Goal: Task Accomplishment & Management: Complete application form

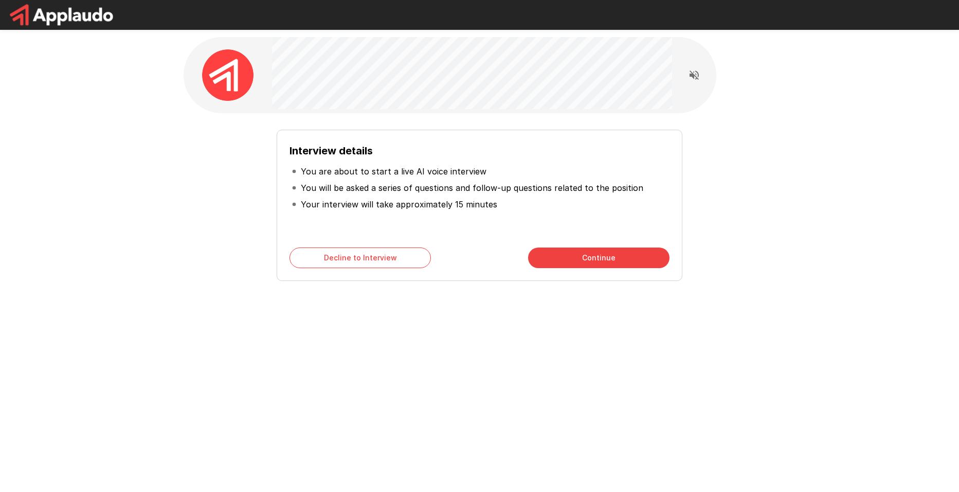
click at [570, 268] on div "Interview details You are about to start a live AI voice interview You will be …" at bounding box center [479, 205] width 405 height 151
click at [572, 258] on button "Continue" at bounding box center [598, 257] width 141 height 21
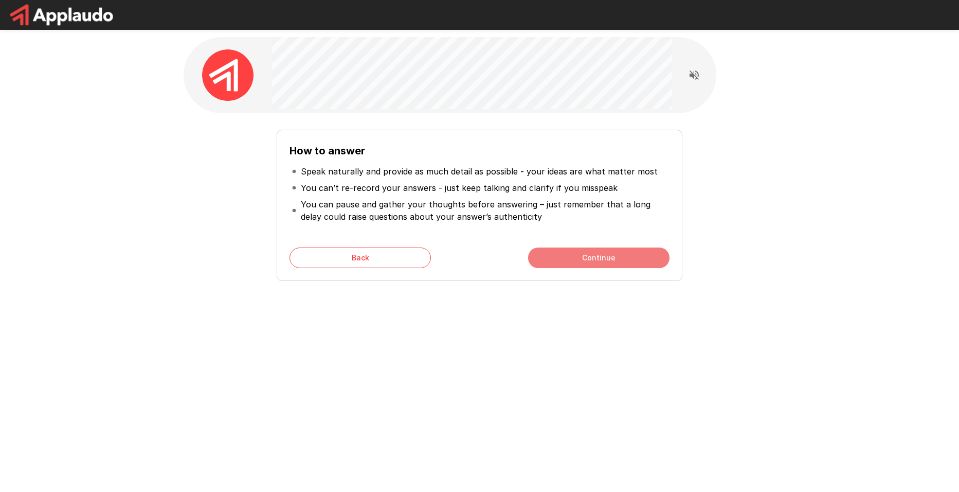
click at [587, 253] on button "Continue" at bounding box center [598, 257] width 141 height 21
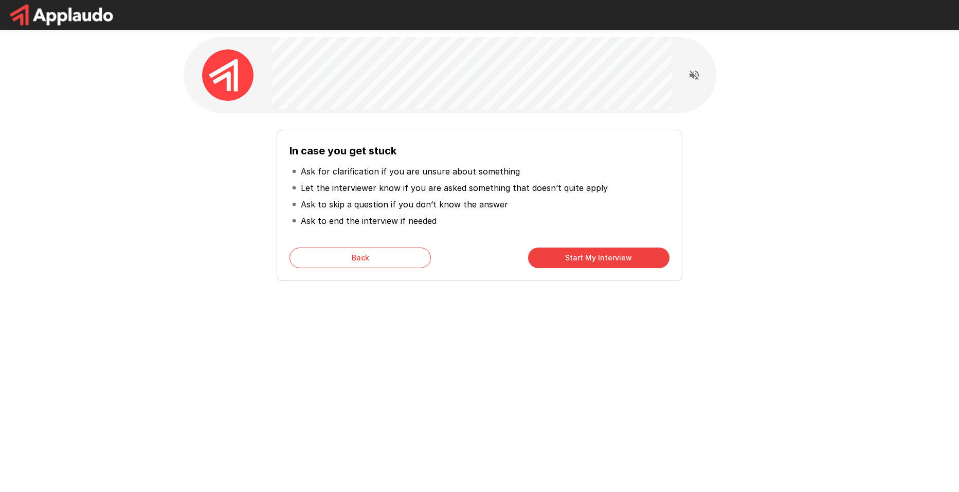
click at [568, 259] on button "Start My Interview" at bounding box center [598, 257] width 141 height 21
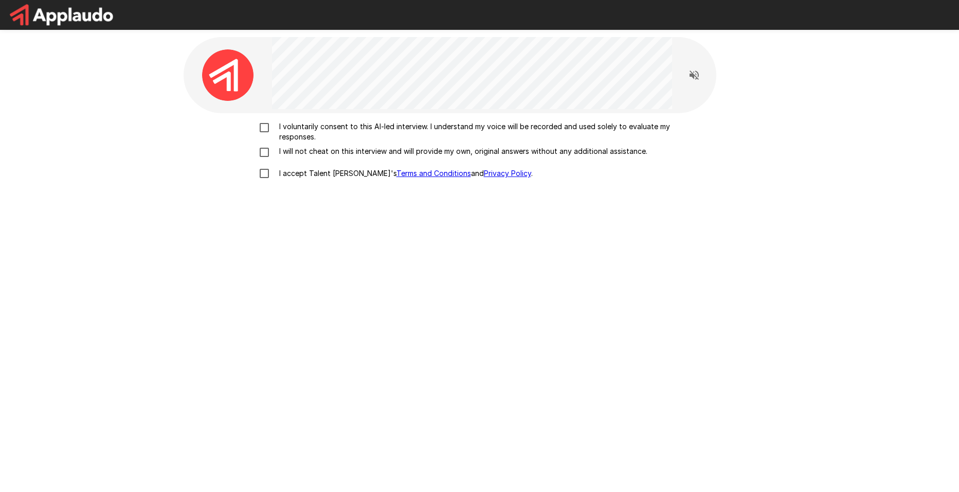
click at [291, 171] on p "I accept Talent Llama's Terms and Conditions and Privacy Policy ." at bounding box center [404, 173] width 258 height 10
click at [279, 155] on p "I will not cheat on this interview and will provide my own, original answers wi…" at bounding box center [461, 151] width 372 height 10
drag, startPoint x: 279, startPoint y: 155, endPoint x: 263, endPoint y: 121, distance: 37.7
click at [263, 121] on div "I voluntarily consent to this AI-led interview. I understand my voice will be r…" at bounding box center [480, 248] width 593 height 270
click at [265, 140] on label "I voluntarily consent to this AI-led interview. I understand my voice will be r…" at bounding box center [480, 131] width 453 height 21
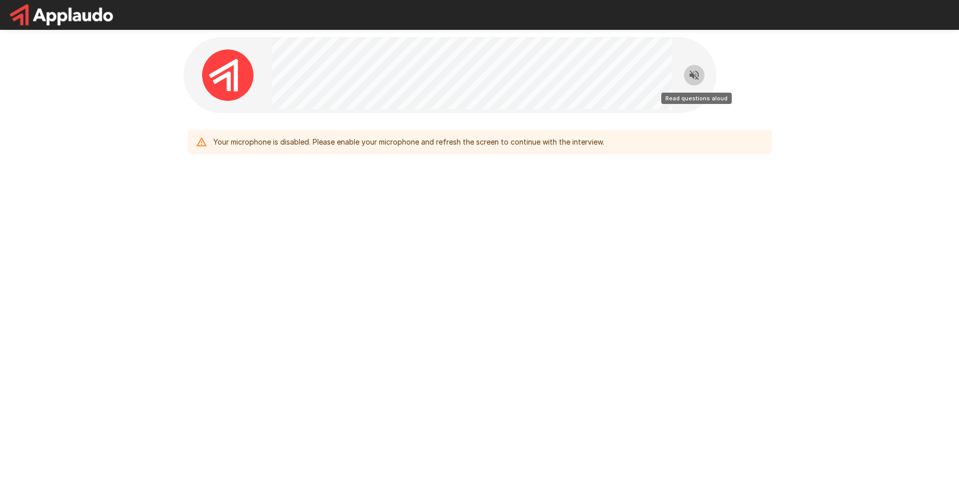
click at [694, 80] on icon "Read questions aloud" at bounding box center [694, 75] width 12 height 12
